Goal: Find specific page/section: Find specific page/section

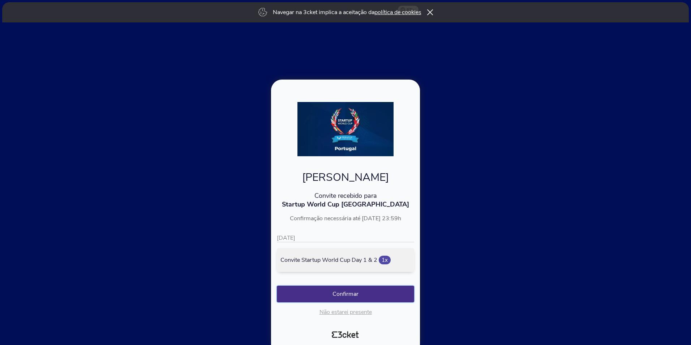
click at [343, 289] on button "Confirmar" at bounding box center [345, 294] width 137 height 17
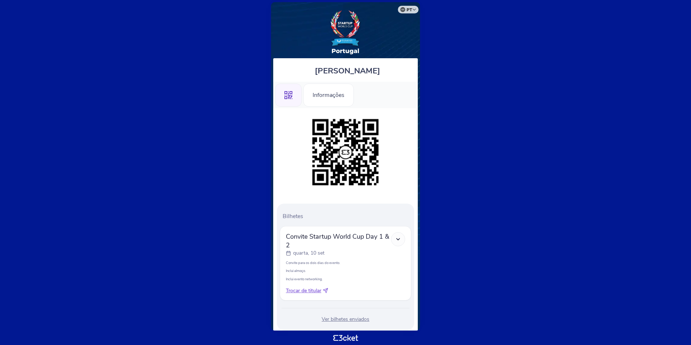
drag, startPoint x: 94, startPoint y: 203, endPoint x: 102, endPoint y: 204, distance: 7.7
click at [94, 203] on body "pt Português (Portugal) English Español Catalan Français Carlos Jorge Silva .st…" at bounding box center [346, 172] width 686 height 339
click at [400, 240] on icon at bounding box center [398, 239] width 6 height 6
click at [396, 240] on icon at bounding box center [398, 239] width 6 height 6
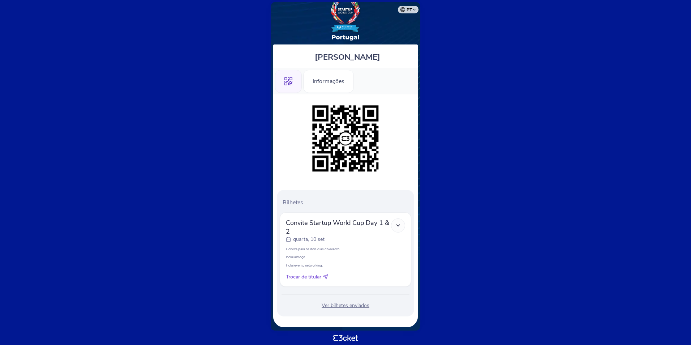
scroll to position [18, 0]
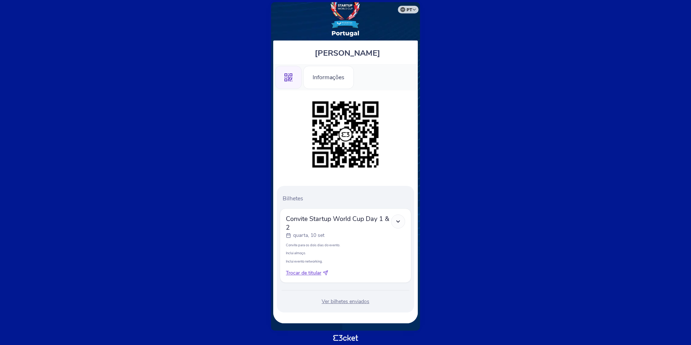
click at [347, 301] on div "Ver bilhetes enviados" at bounding box center [346, 301] width 132 height 7
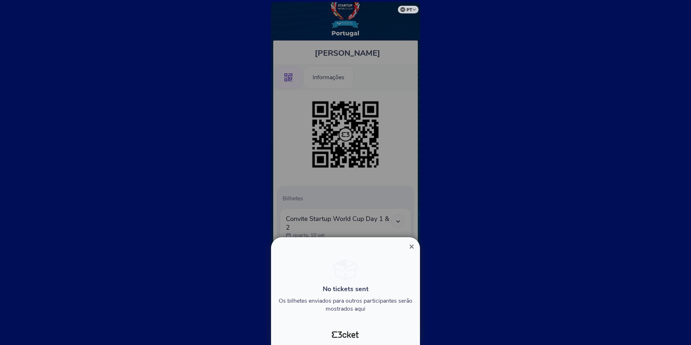
click at [518, 272] on div at bounding box center [345, 172] width 691 height 345
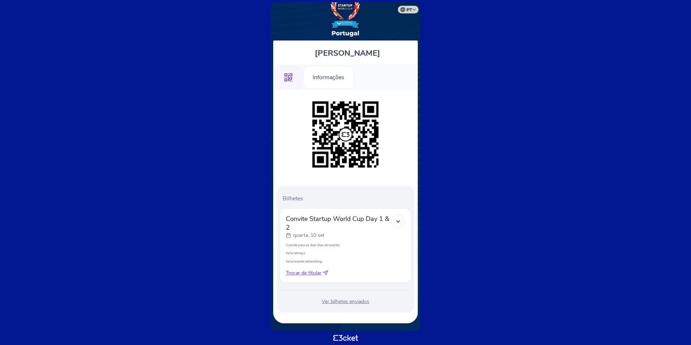
click at [397, 225] on div at bounding box center [398, 221] width 14 height 14
